Goal: Navigation & Orientation: Go to known website

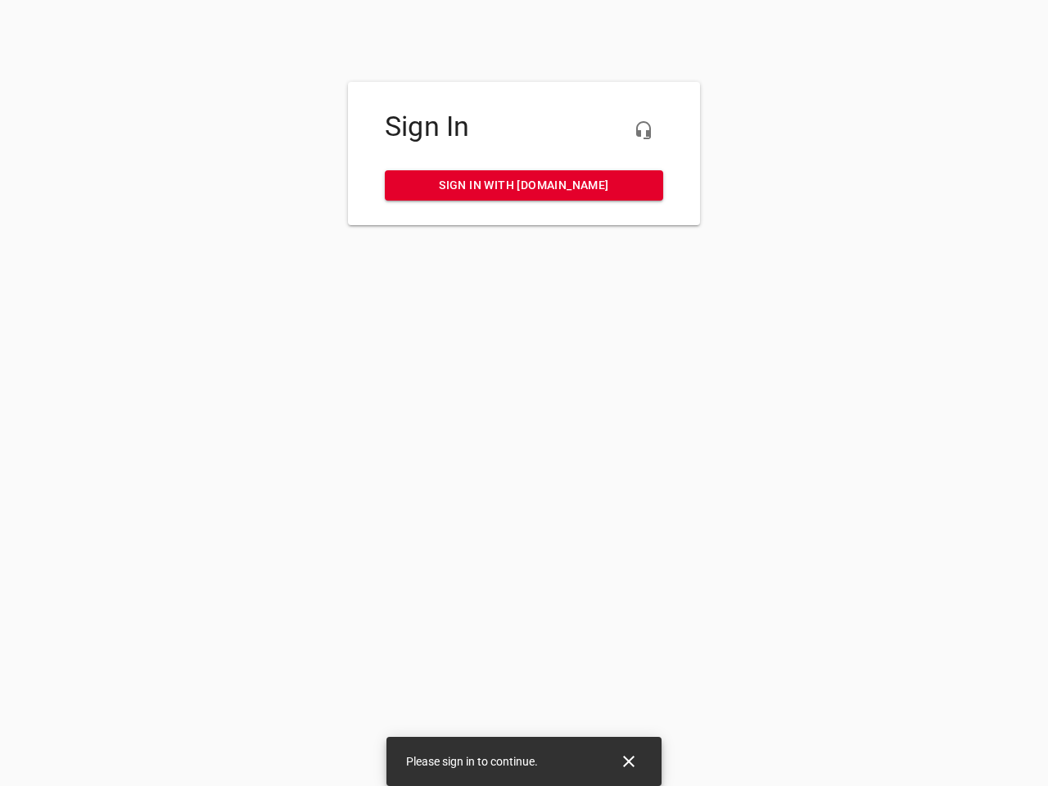
click at [644, 130] on icon "button" at bounding box center [644, 130] width 20 height 20
click at [629, 762] on icon "Close" at bounding box center [628, 761] width 11 height 11
